Goal: Information Seeking & Learning: Learn about a topic

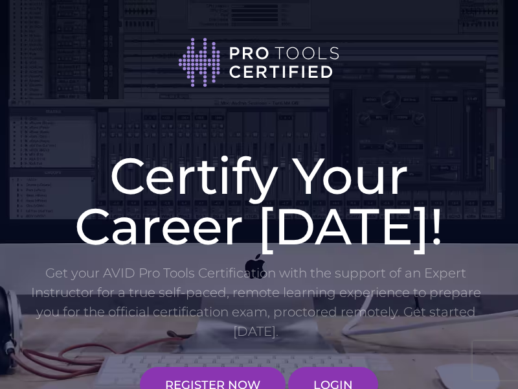
scroll to position [1867, 0]
